Goal: Find specific page/section: Find specific page/section

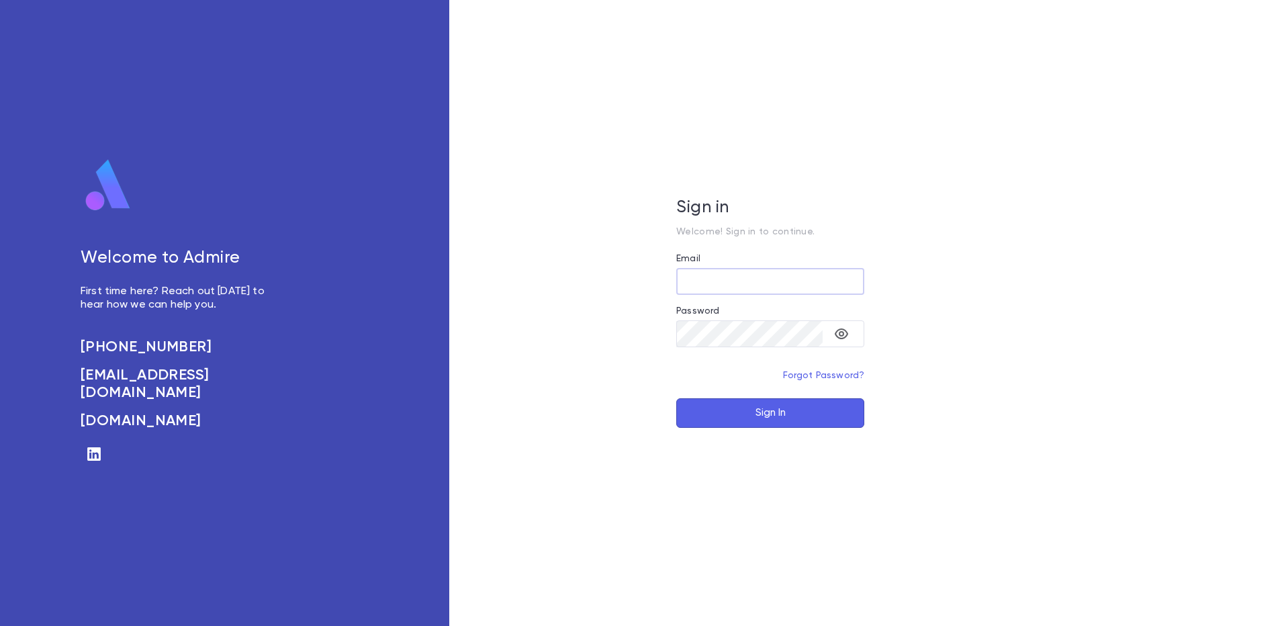
type input "**********"
click at [712, 402] on button "Sign In" at bounding box center [770, 413] width 188 height 30
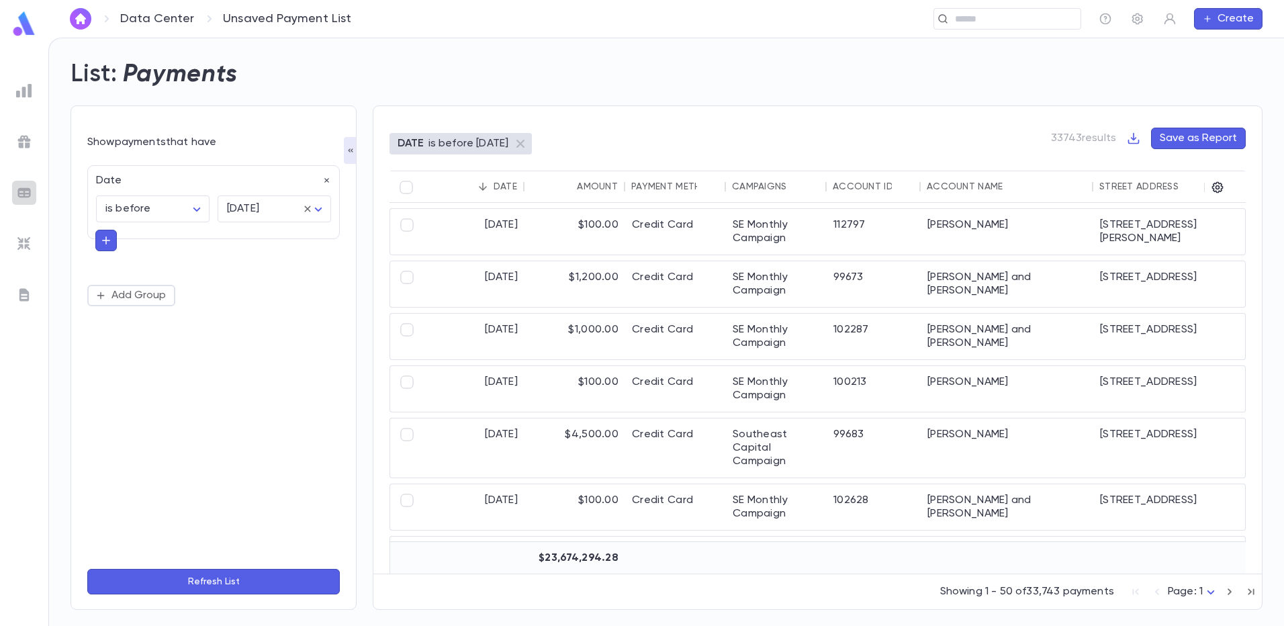
click at [23, 197] on img at bounding box center [24, 193] width 16 height 16
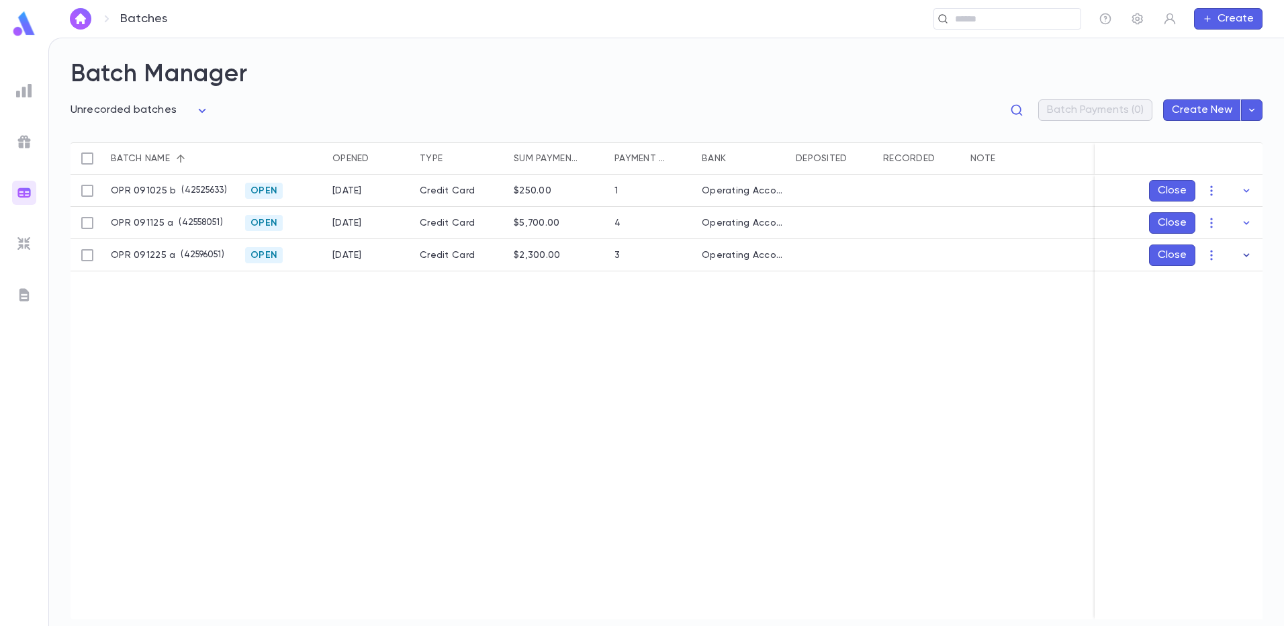
click at [1242, 257] on icon "button" at bounding box center [1246, 255] width 13 height 13
